Goal: Navigation & Orientation: Find specific page/section

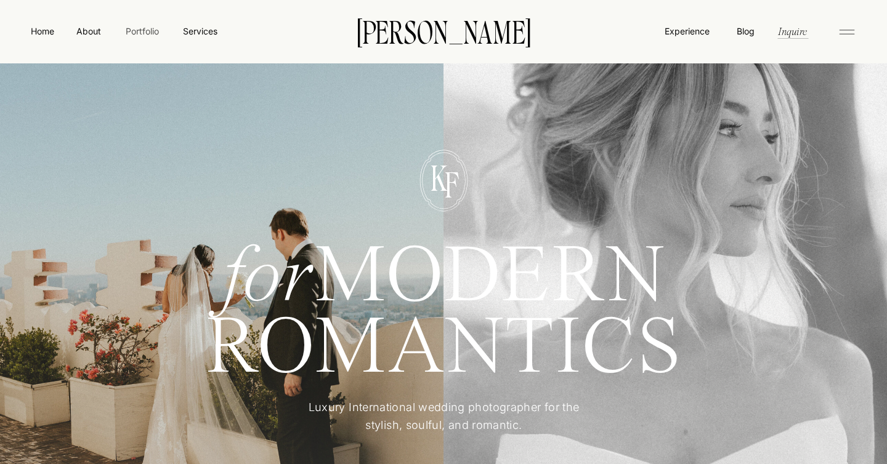
click at [150, 30] on nav "Portfolio" at bounding box center [142, 31] width 44 height 13
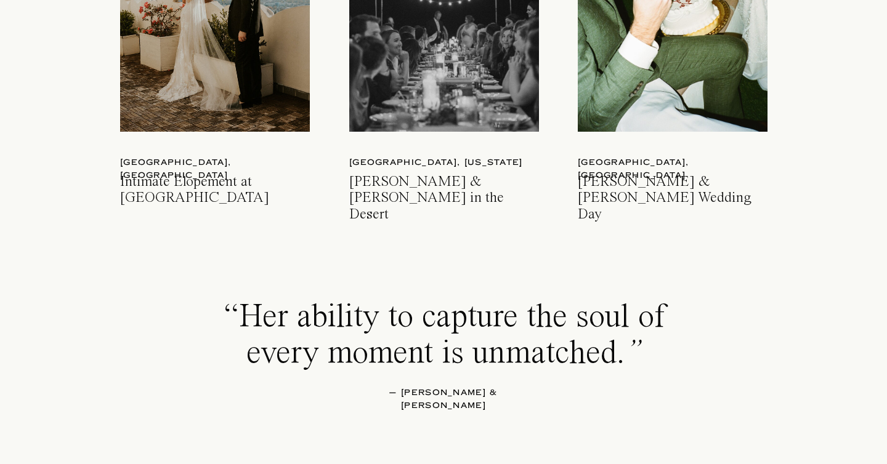
scroll to position [1931, 0]
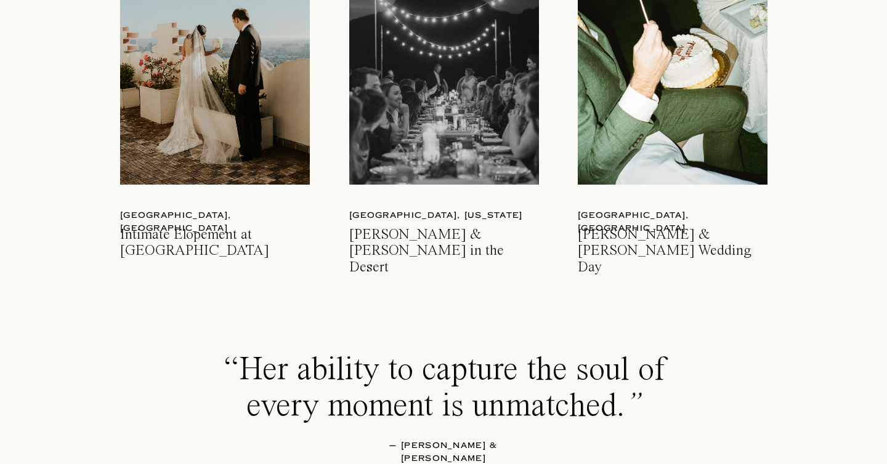
click at [264, 127] on div at bounding box center [215, 59] width 190 height 252
click at [662, 163] on div at bounding box center [673, 59] width 190 height 252
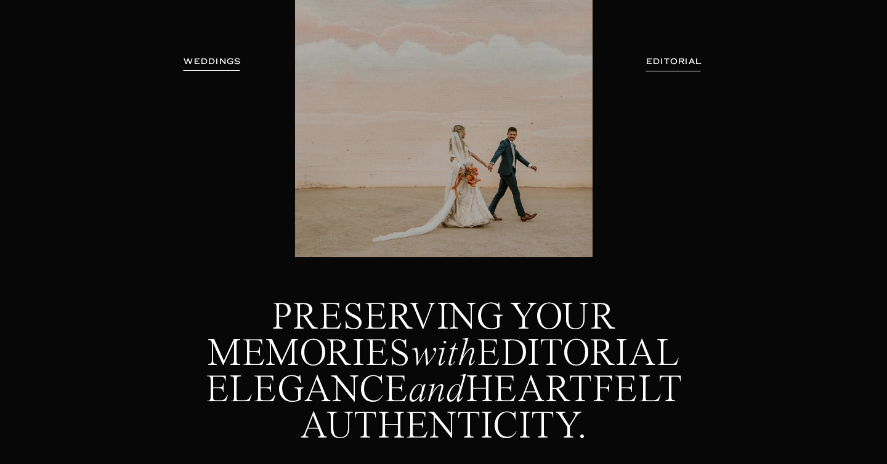
scroll to position [0, 0]
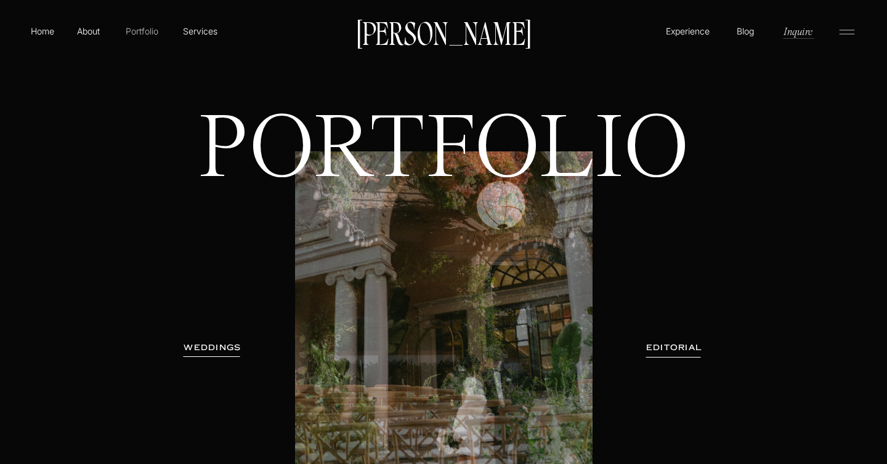
click at [144, 34] on p "Portfolio" at bounding box center [142, 31] width 44 height 13
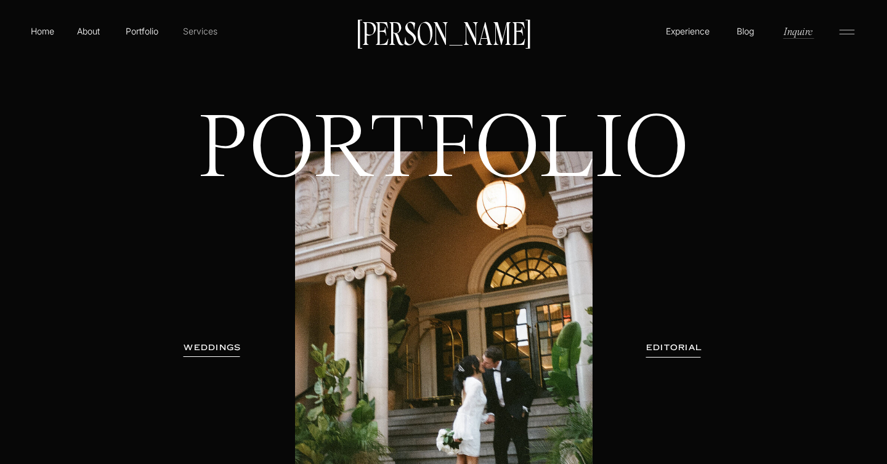
click at [197, 33] on p "Services" at bounding box center [200, 31] width 36 height 13
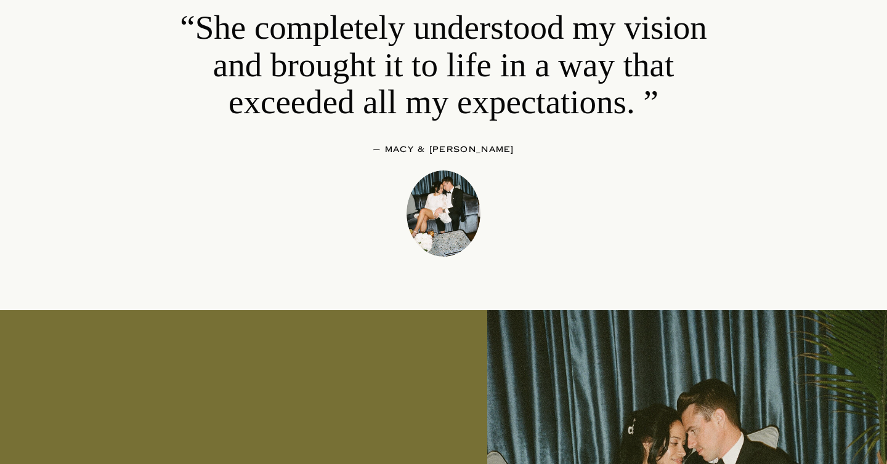
scroll to position [11914, 0]
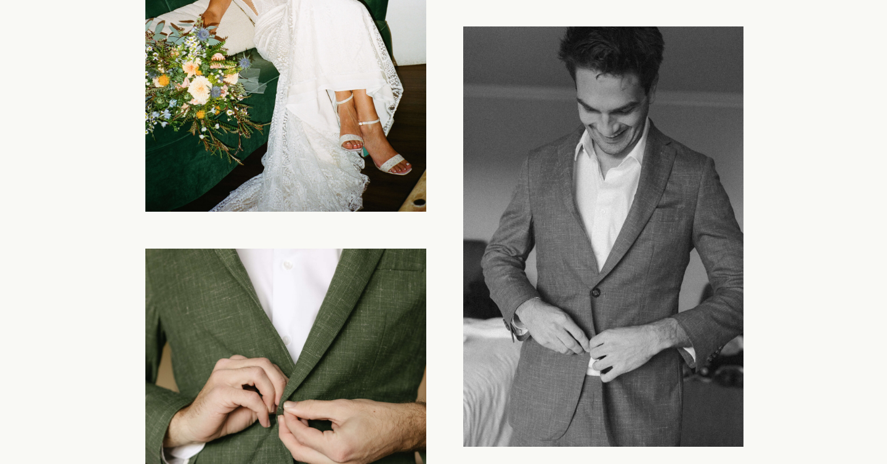
scroll to position [6752, 0]
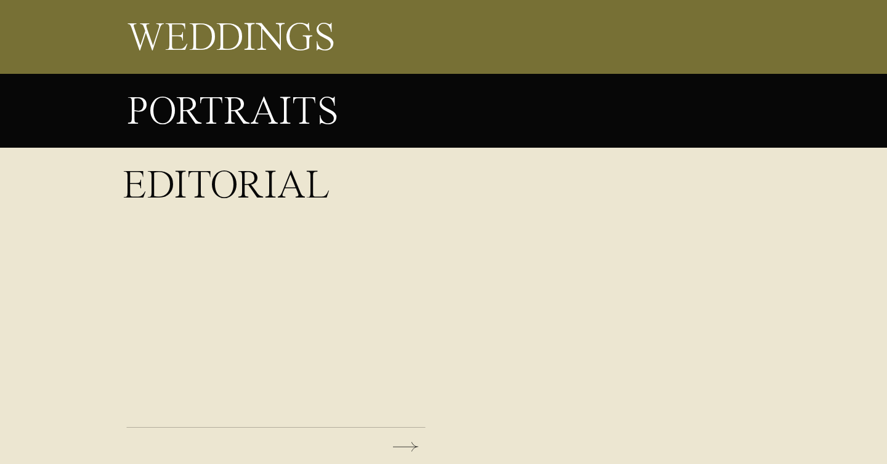
scroll to position [2600, 0]
